Goal: Task Accomplishment & Management: Manage account settings

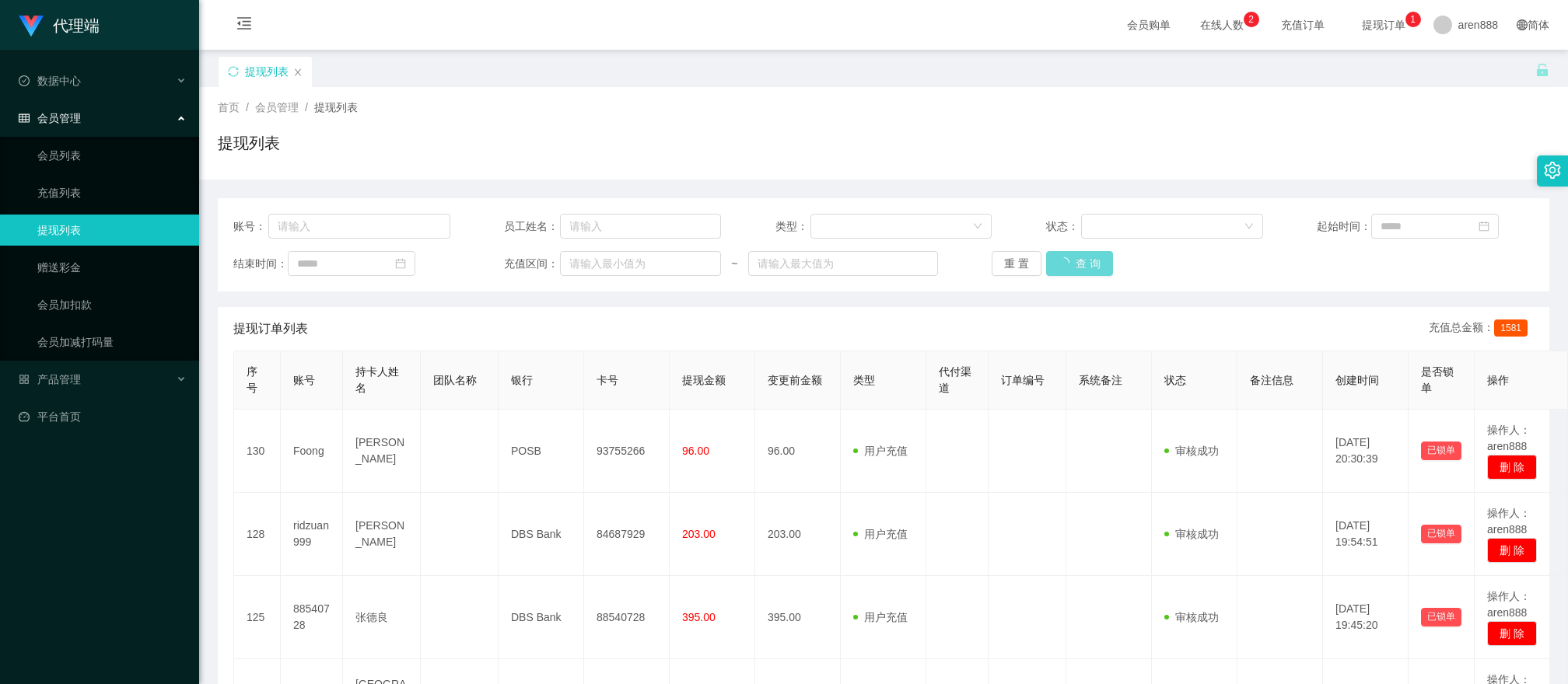
scroll to position [116, 0]
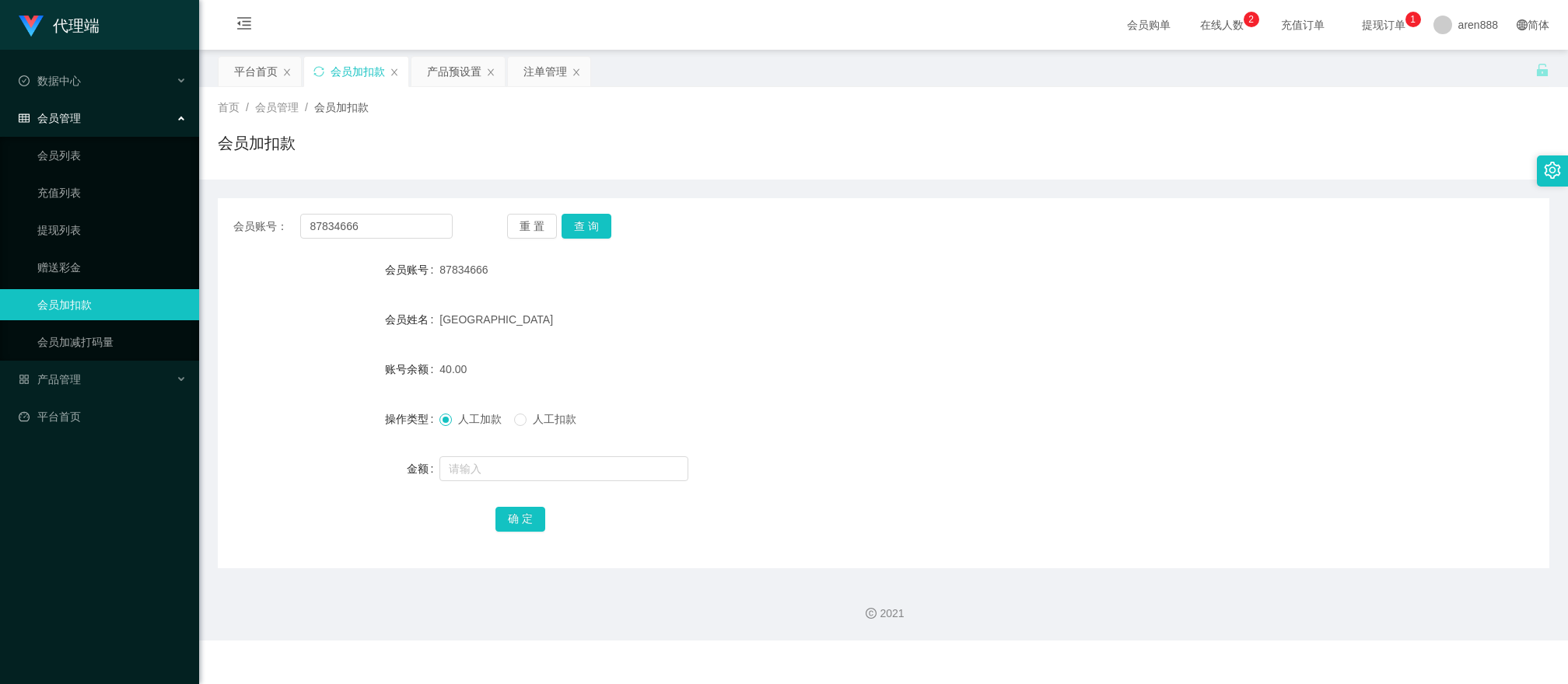
click at [432, 241] on div "会员账号： 87834666 重 置 查 询 会员账号 87834666 会员姓名 Zhangzhouzhou 账号余额 40.00 操作类型 人工加款 人工…" at bounding box center [883, 383] width 1332 height 371
click at [430, 235] on input "87834666" at bounding box center [376, 226] width 152 height 25
paste input "8540728"
type input "88540728"
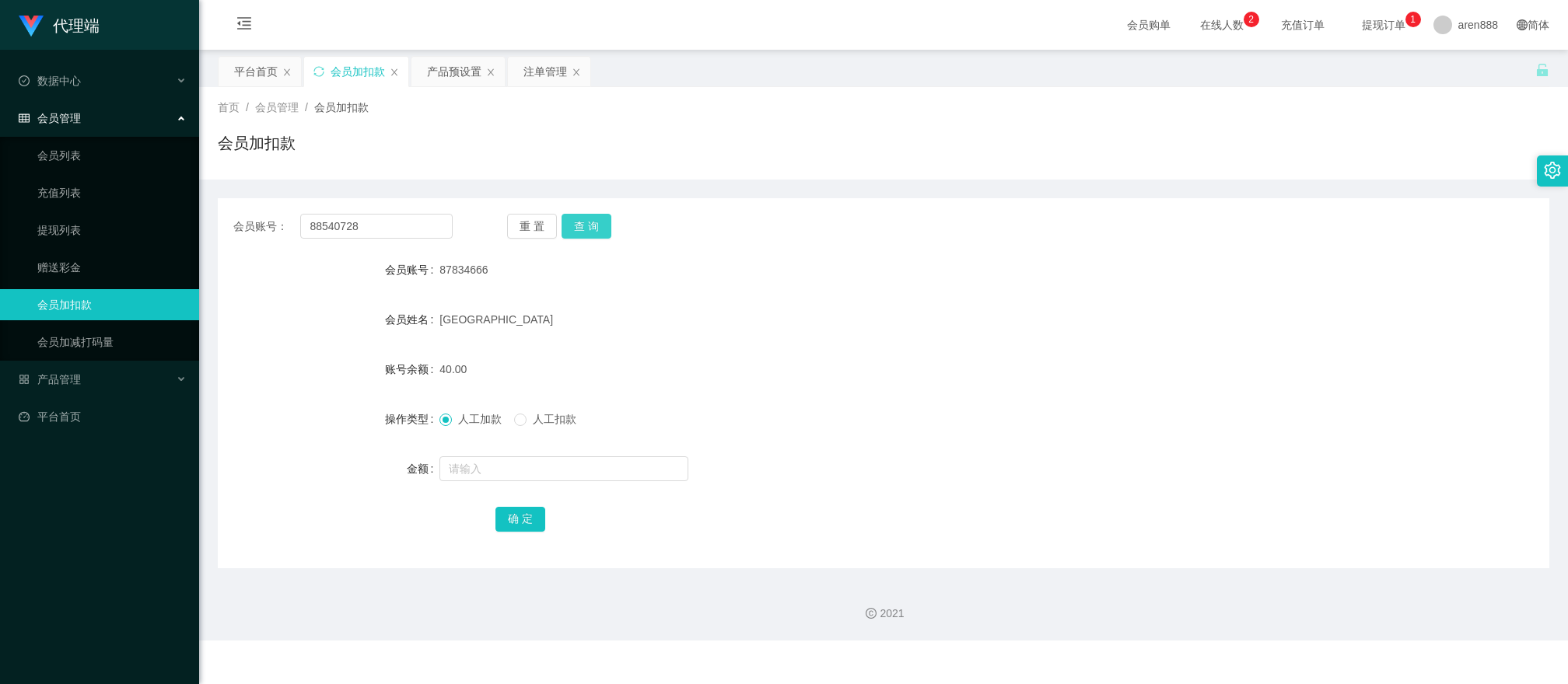
click at [571, 216] on button "查 询" at bounding box center [586, 226] width 50 height 25
click at [530, 470] on input "text" at bounding box center [563, 469] width 249 height 25
type input "15"
click at [519, 524] on button "确 定" at bounding box center [520, 519] width 50 height 25
drag, startPoint x: 775, startPoint y: 183, endPoint x: 762, endPoint y: 180, distance: 13.3
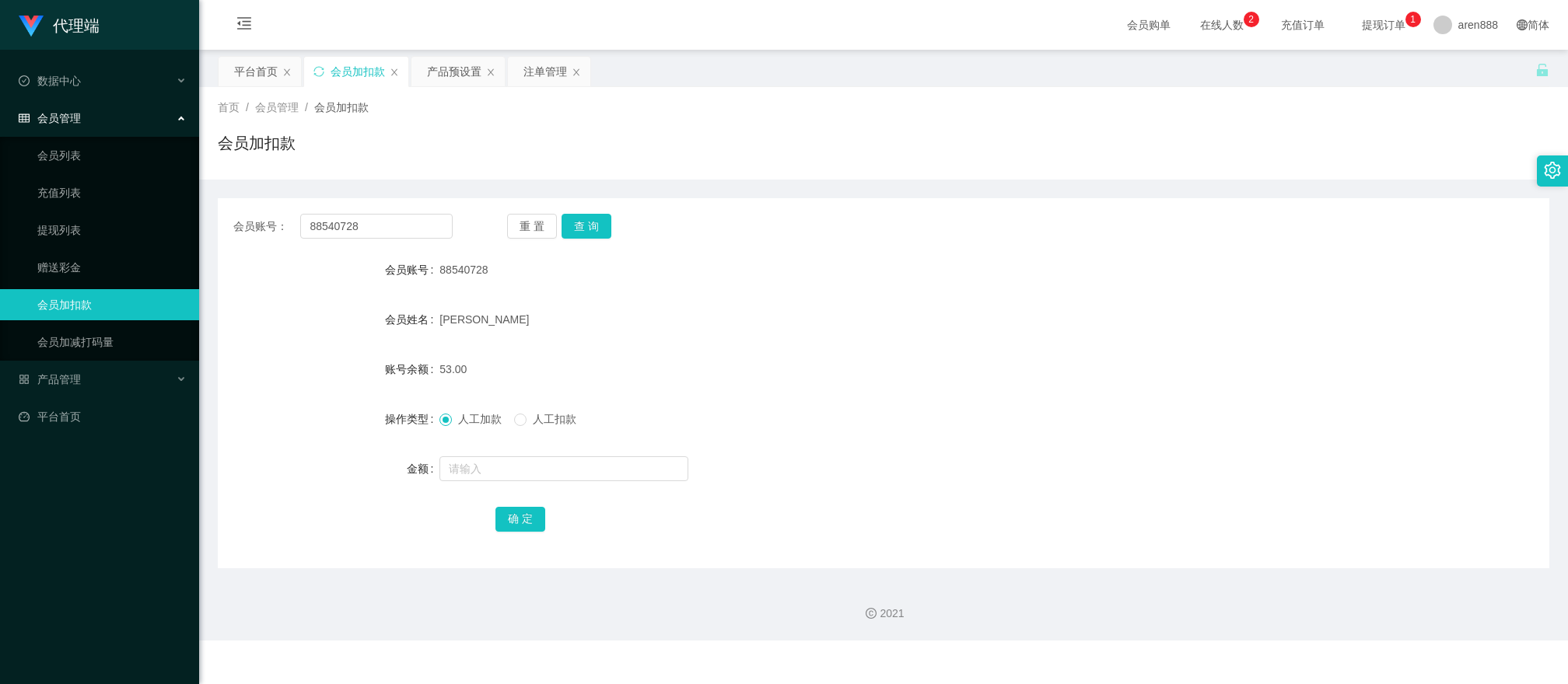
click at [773, 182] on div "会员账号： 88540728 重 置 查 询 会员账号 88540728 会员姓名 [PERSON_NAME]余额 53.00 操作类型 人工加款 人工扣款 …" at bounding box center [883, 373] width 1332 height 388
click at [392, 232] on input "88540728" at bounding box center [376, 226] width 152 height 25
paste input "Foong"
type input "Foong"
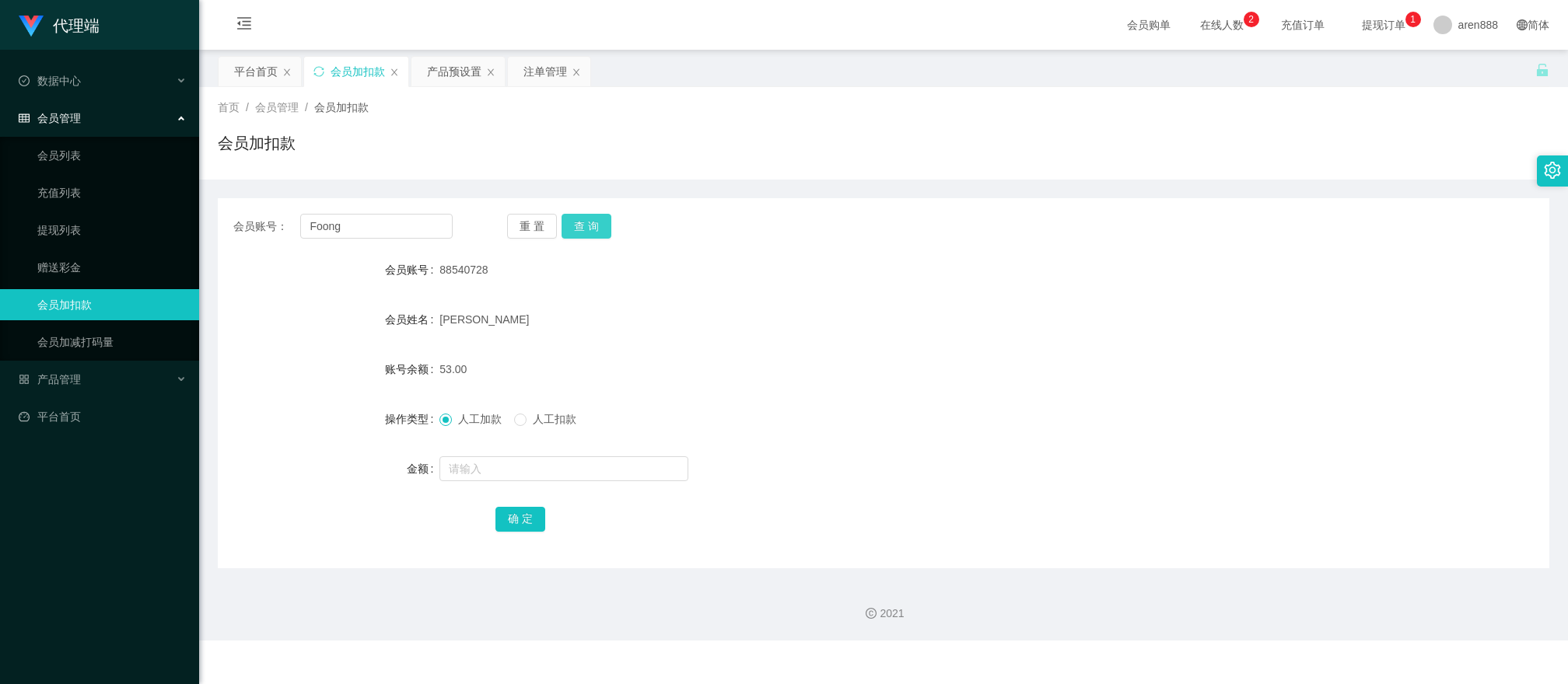
click at [586, 221] on button "查 询" at bounding box center [586, 226] width 50 height 25
click at [530, 480] on input "text" at bounding box center [563, 469] width 249 height 25
type input "15"
click at [525, 525] on button "确 定" at bounding box center [520, 519] width 50 height 25
drag, startPoint x: 649, startPoint y: 171, endPoint x: 521, endPoint y: 199, distance: 131.0
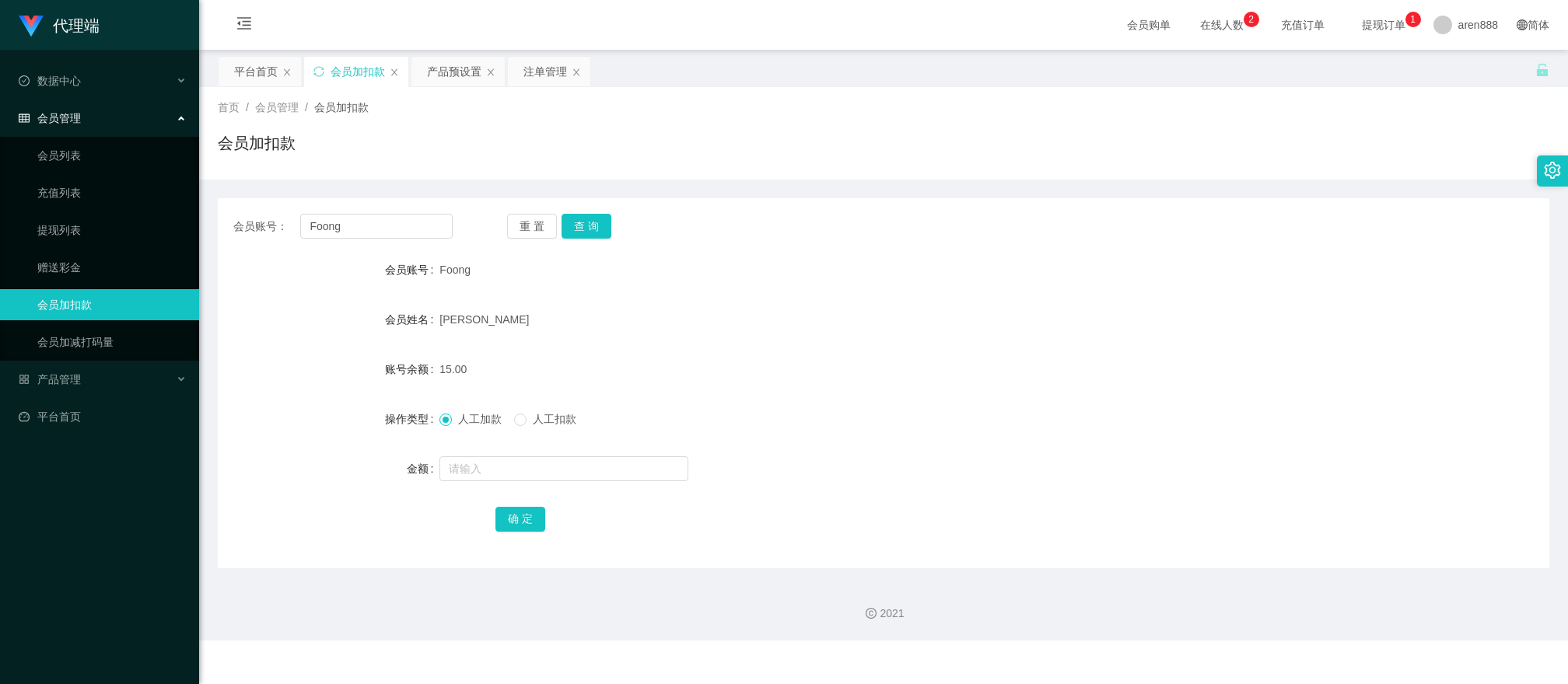
click at [640, 169] on div "首页 / 会员管理 / 会员加扣款 / 会员加扣款" at bounding box center [883, 133] width 1369 height 93
click at [351, 230] on input "Foong" at bounding box center [376, 226] width 152 height 25
paste input "ridzuan999"
type input "ridzuan999"
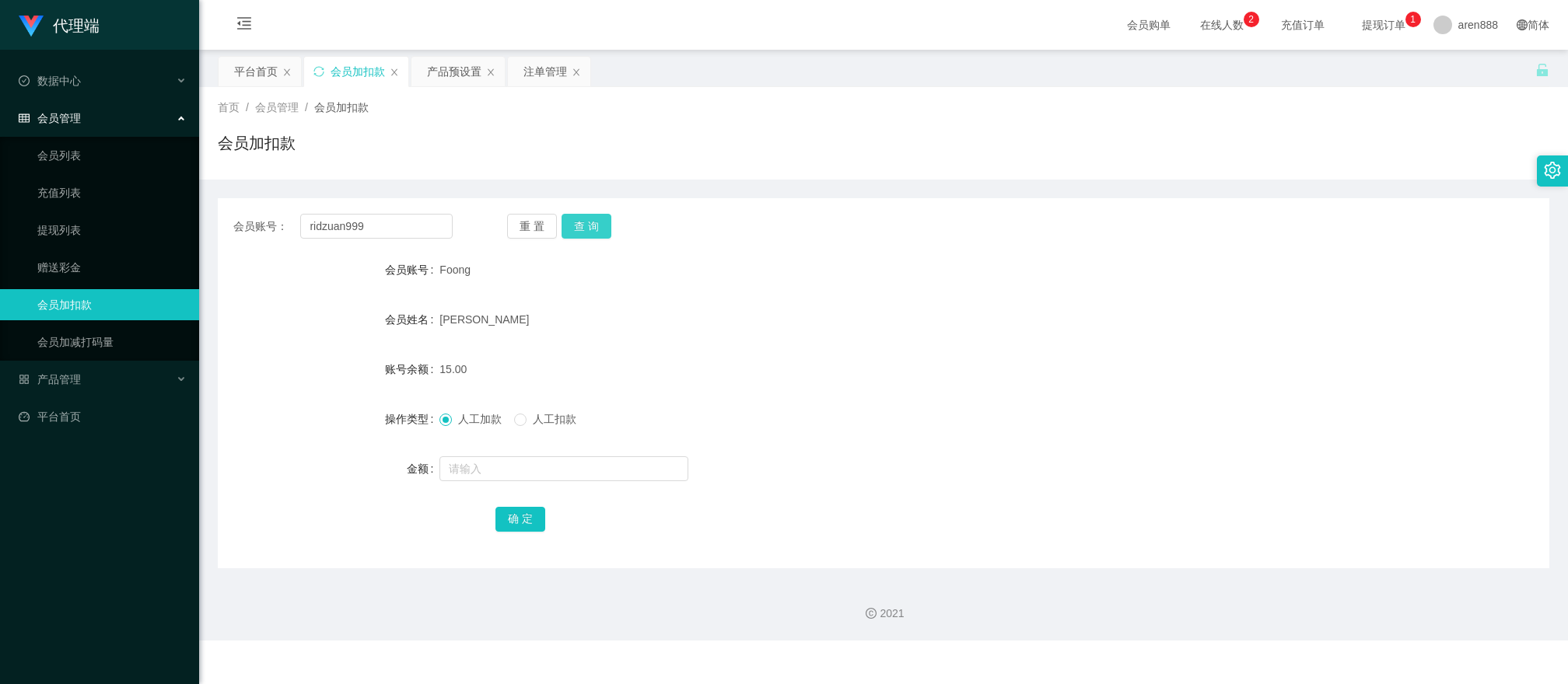
drag, startPoint x: 572, startPoint y: 230, endPoint x: 551, endPoint y: 248, distance: 27.7
click at [571, 230] on button "查 询" at bounding box center [586, 226] width 50 height 25
click at [532, 479] on input "text" at bounding box center [563, 469] width 249 height 25
type input "15"
click at [538, 525] on button "确 定" at bounding box center [520, 519] width 50 height 25
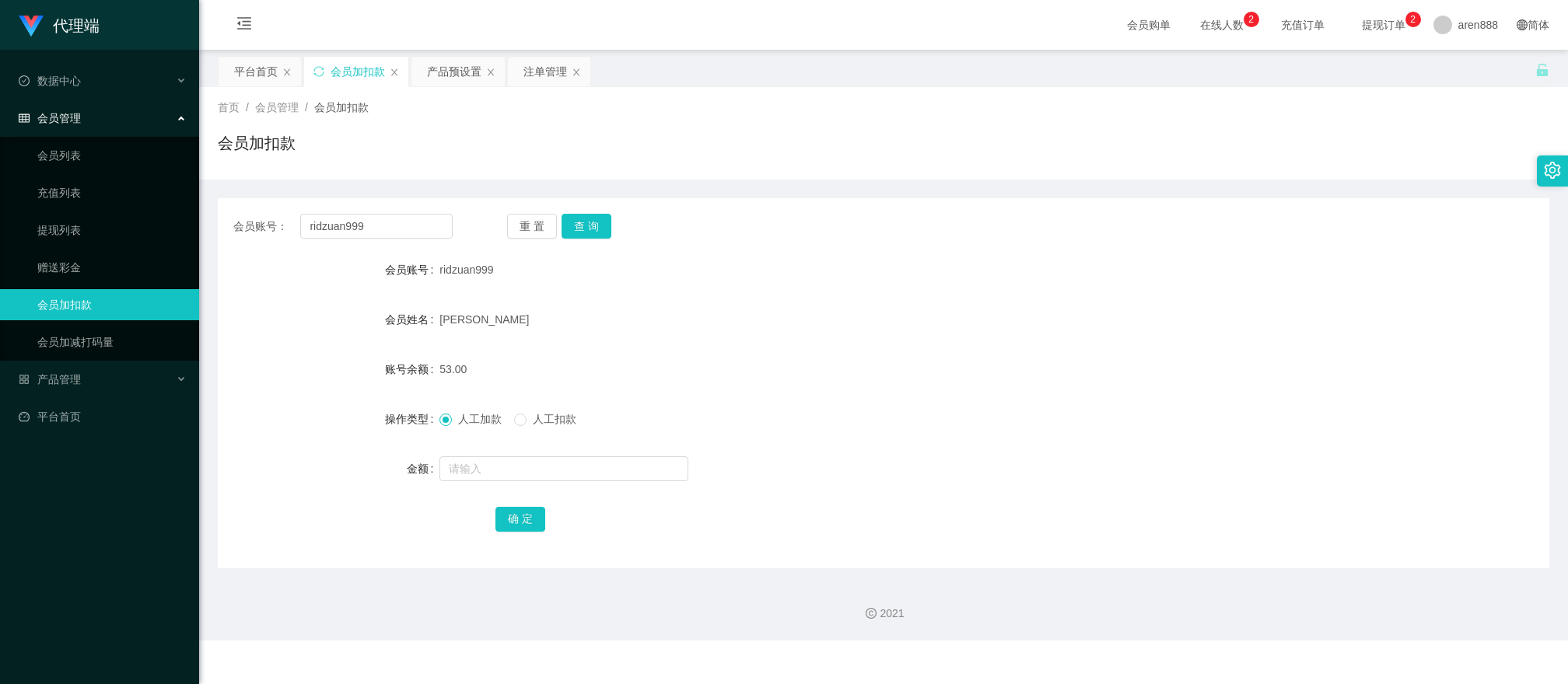
drag, startPoint x: 786, startPoint y: 388, endPoint x: 806, endPoint y: 407, distance: 27.6
click at [806, 408] on form "会员账号 ridzuan999 会员姓名 [PERSON_NAME] 账号余额 53.00 操作类型 人工加款 人工扣款 金额 确 定" at bounding box center [883, 394] width 1332 height 280
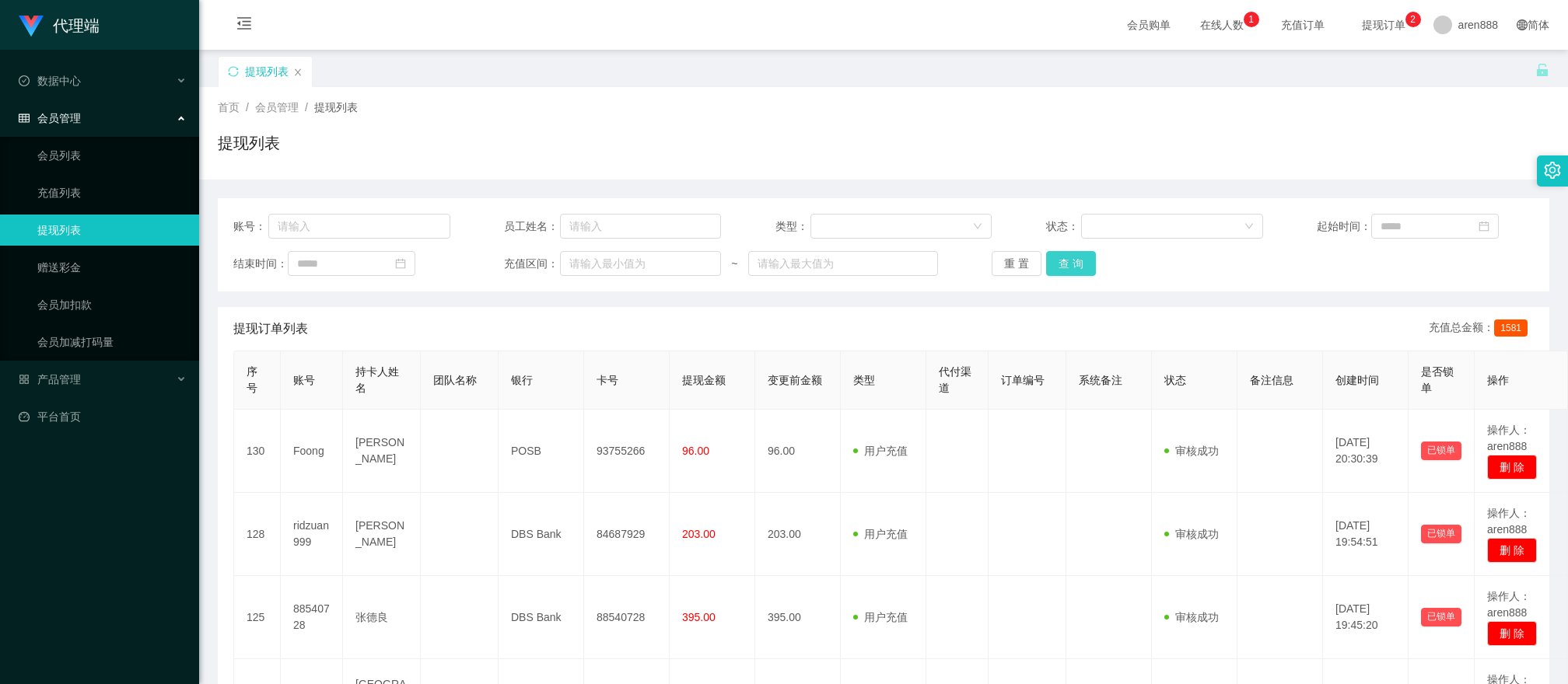
click at [1069, 266] on button "查 询" at bounding box center [1071, 264] width 50 height 25
drag, startPoint x: 480, startPoint y: 469, endPoint x: 654, endPoint y: 365, distance: 202.7
click at [485, 467] on td at bounding box center [459, 451] width 78 height 84
